Goal: Task Accomplishment & Management: Check status

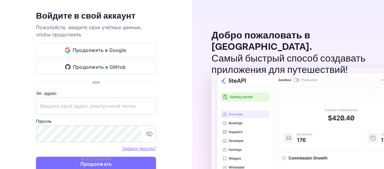
type input "[EMAIL_ADDRESS][DOMAIN_NAME]"
click at [108, 160] on ya-tr-span "© 2025 liteAPI" at bounding box center [96, 158] width 30 height 5
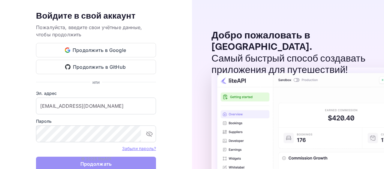
click at [152, 158] on button "Продолжать" at bounding box center [96, 164] width 120 height 14
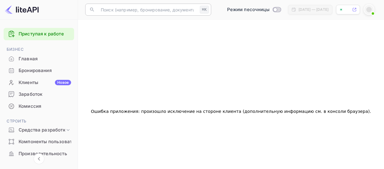
click at [150, 12] on input "text" at bounding box center [147, 10] width 100 height 12
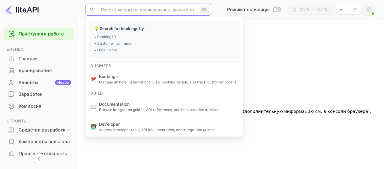
paste input "8752934"
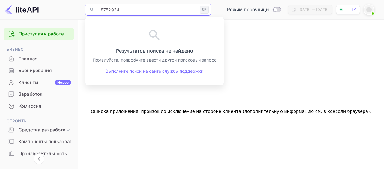
type input "8752934"
click at [253, 39] on div "Ошибка приложения: произошло исключение на стороне клиента (дополнительную инфо…" at bounding box center [231, 111] width 292 height 169
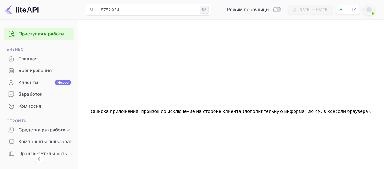
click at [32, 70] on ya-tr-span "Бронирования" at bounding box center [35, 70] width 33 height 7
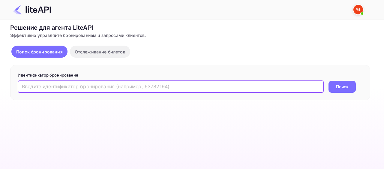
click at [137, 91] on input "text" at bounding box center [171, 87] width 306 height 12
paste input "8752934"
type input "8752934"
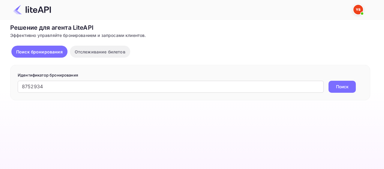
click at [334, 83] on button "Поиск" at bounding box center [341, 87] width 27 height 12
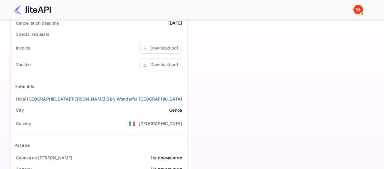
scroll to position [242, 0]
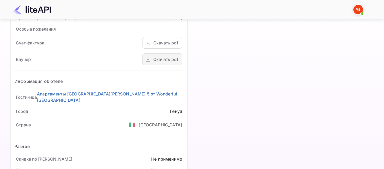
click at [167, 60] on div "Скачать pdf" at bounding box center [165, 59] width 25 height 6
